Goal: Transaction & Acquisition: Purchase product/service

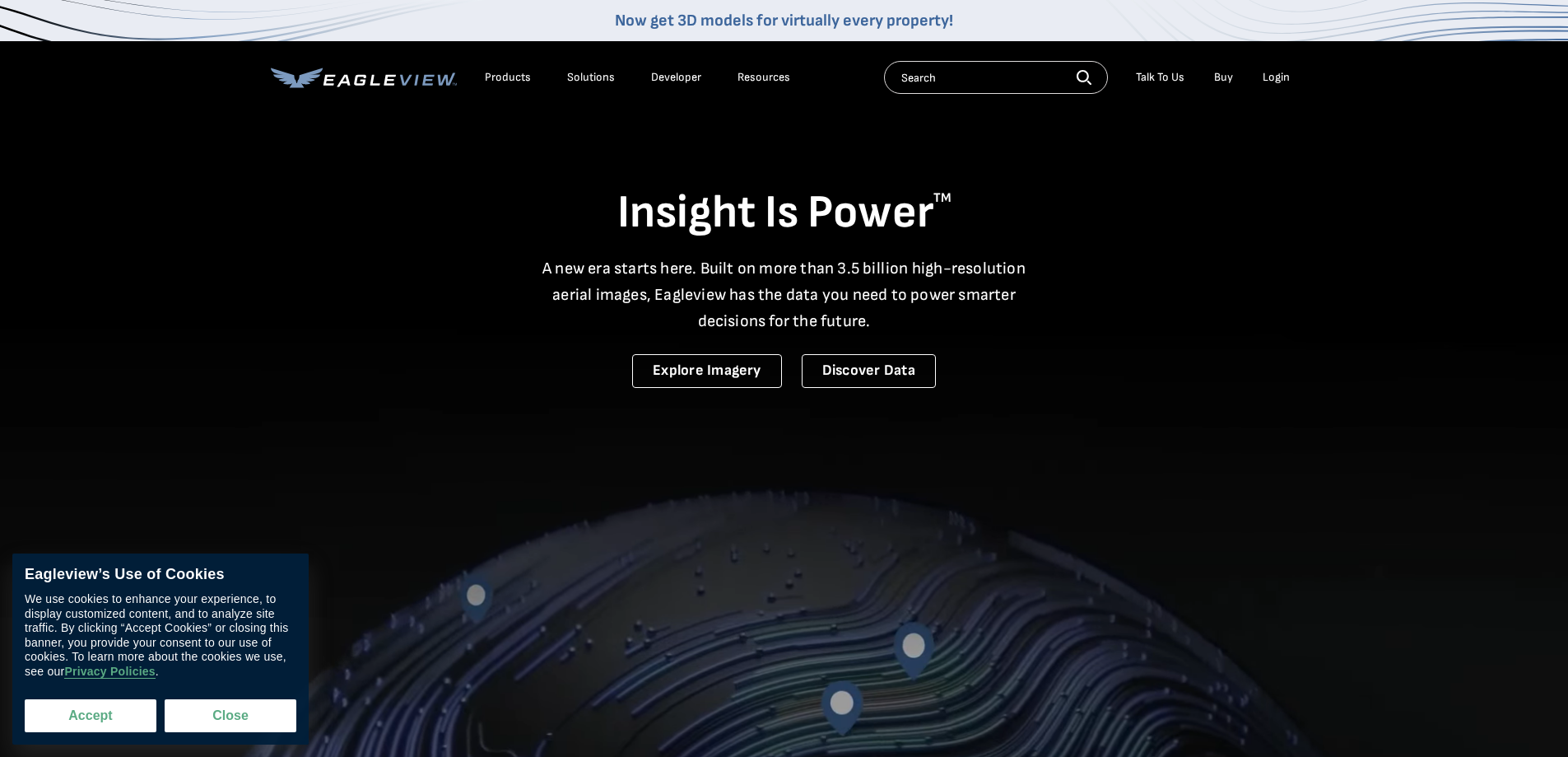
click at [113, 720] on button "Accept" at bounding box center [90, 716] width 132 height 33
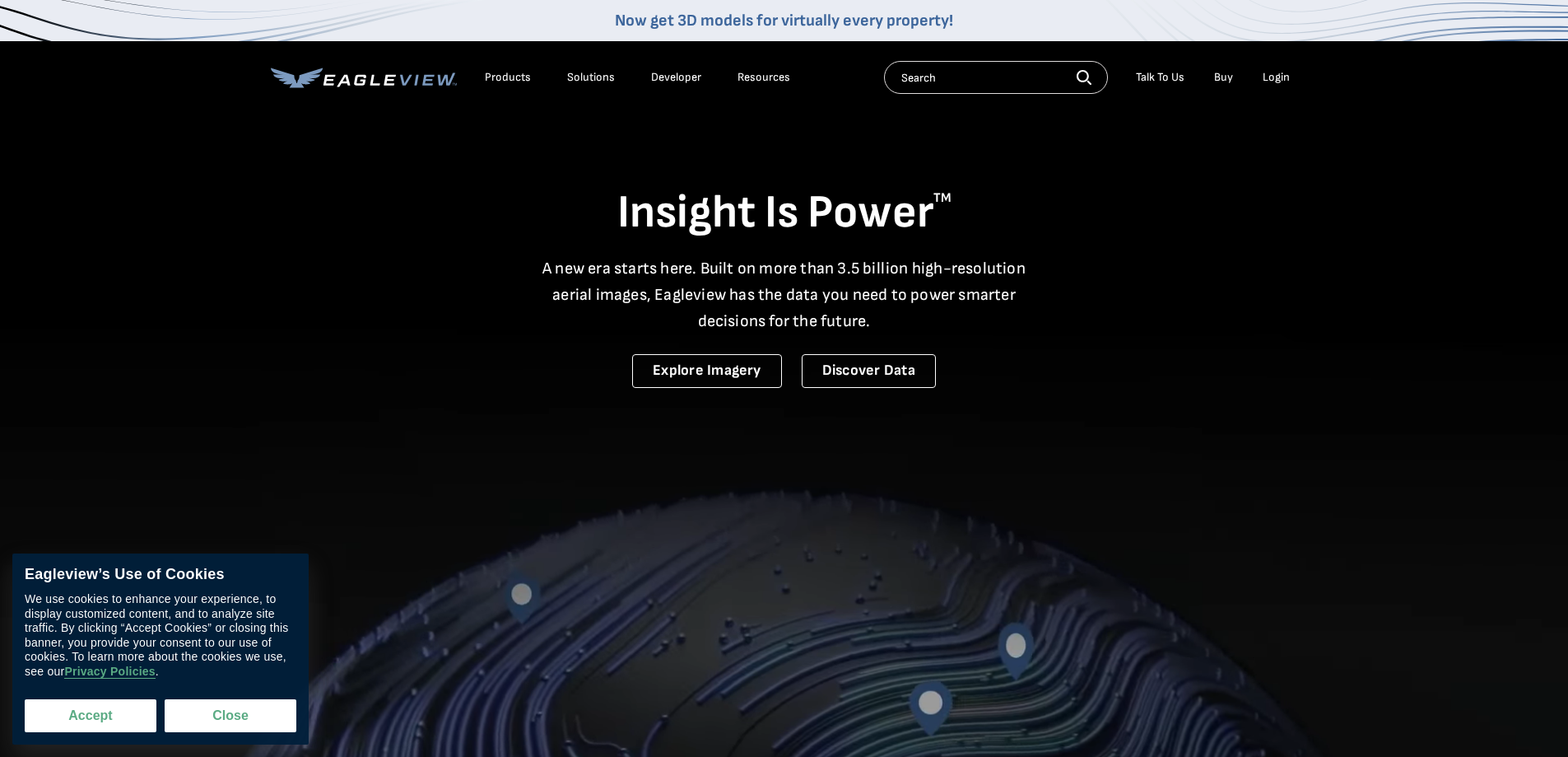
checkbox input "true"
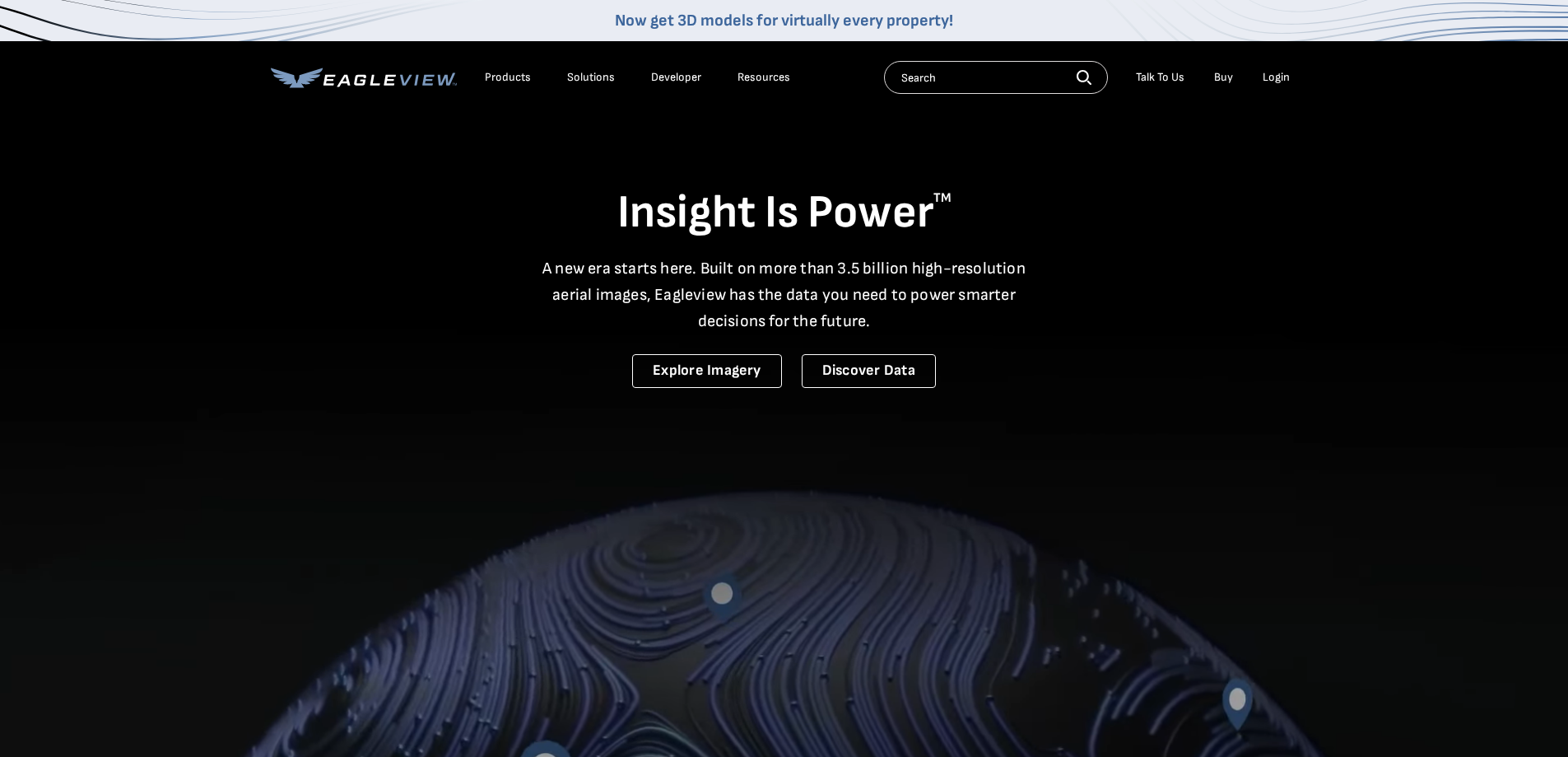
click at [953, 78] on input "text" at bounding box center [996, 77] width 224 height 33
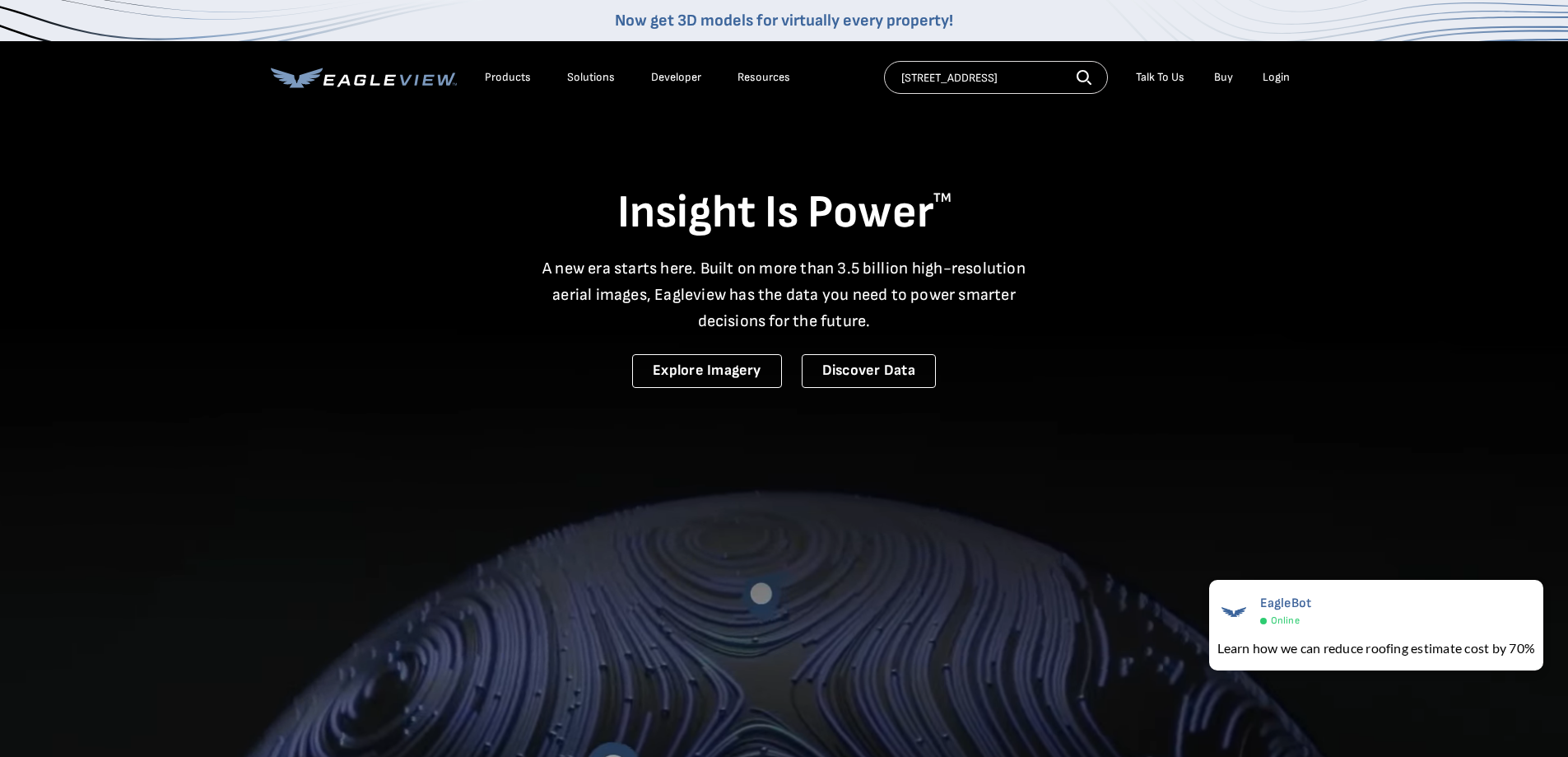
type input "500 ardice ave"
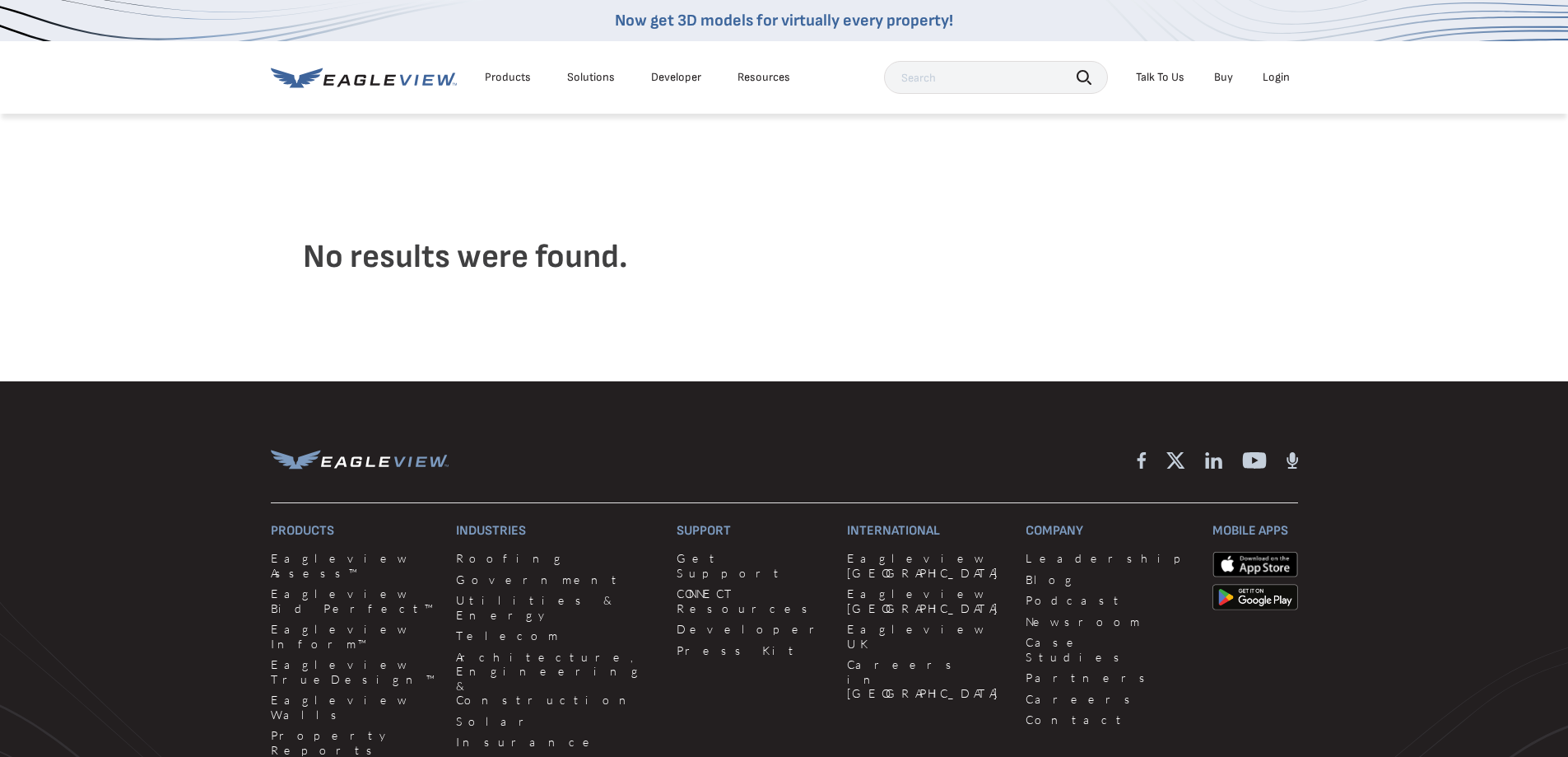
click at [521, 80] on div "Products" at bounding box center [508, 77] width 46 height 14
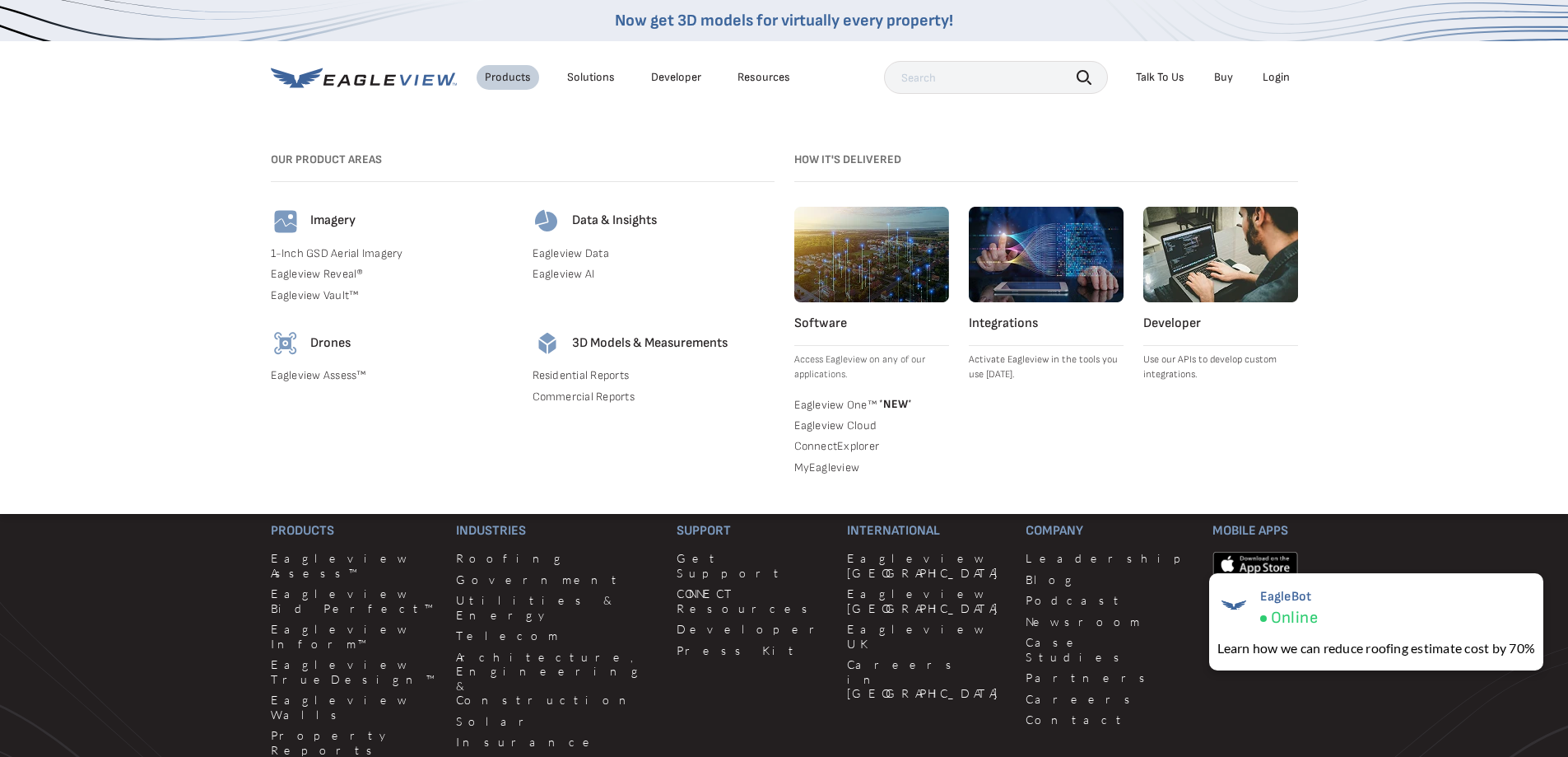
click at [1228, 77] on link "Buy" at bounding box center [1223, 77] width 19 height 14
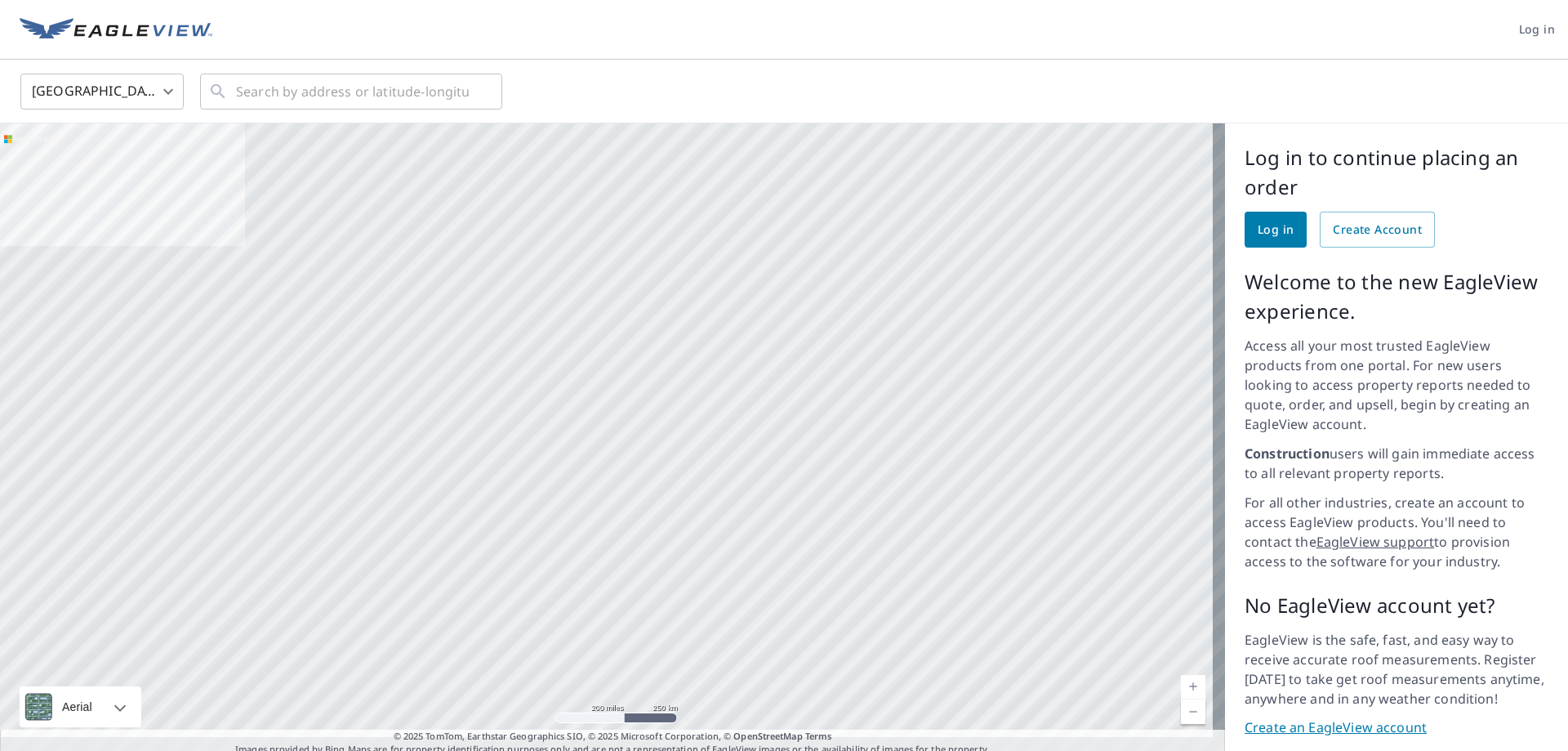
click at [863, 621] on div at bounding box center [613, 439] width 1225 height 633
